Goal: Task Accomplishment & Management: Use online tool/utility

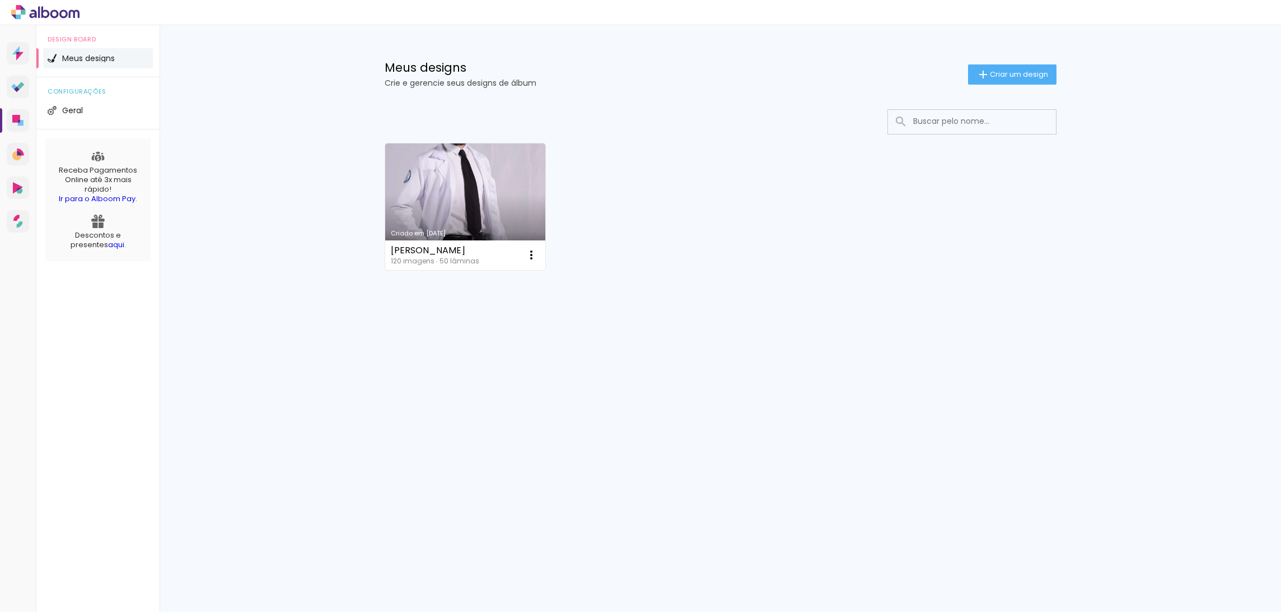
click at [757, 239] on div "Criado em 10/09/25 Caio Filipe Vendrame 120 imagens ∙ 50 lâminas Abrir Fazer um…" at bounding box center [721, 206] width 682 height 137
click at [459, 216] on link "Criado em [DATE]" at bounding box center [465, 206] width 161 height 127
